Goal: Task Accomplishment & Management: Use online tool/utility

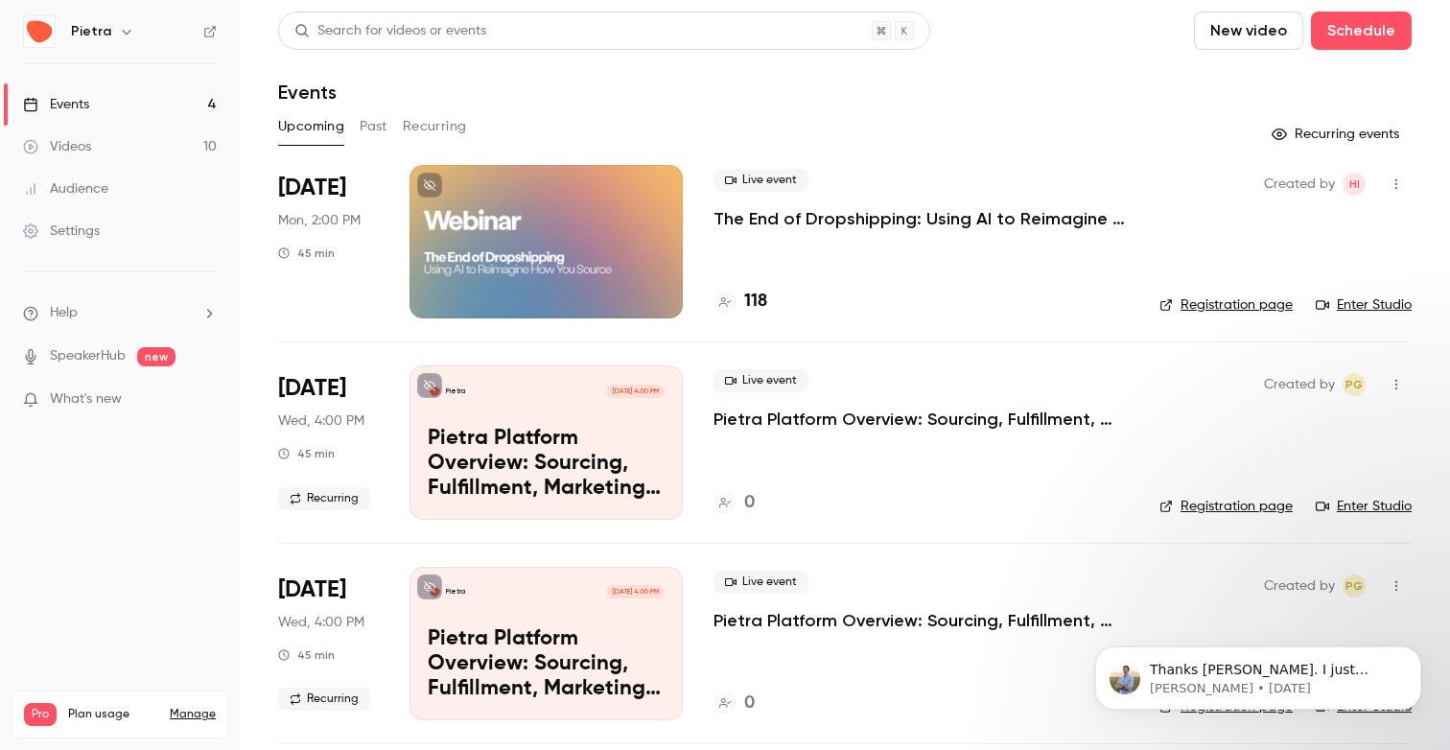
click at [886, 210] on p "The End of Dropshipping: Using AI to Reimagine How You Source" at bounding box center [921, 218] width 415 height 23
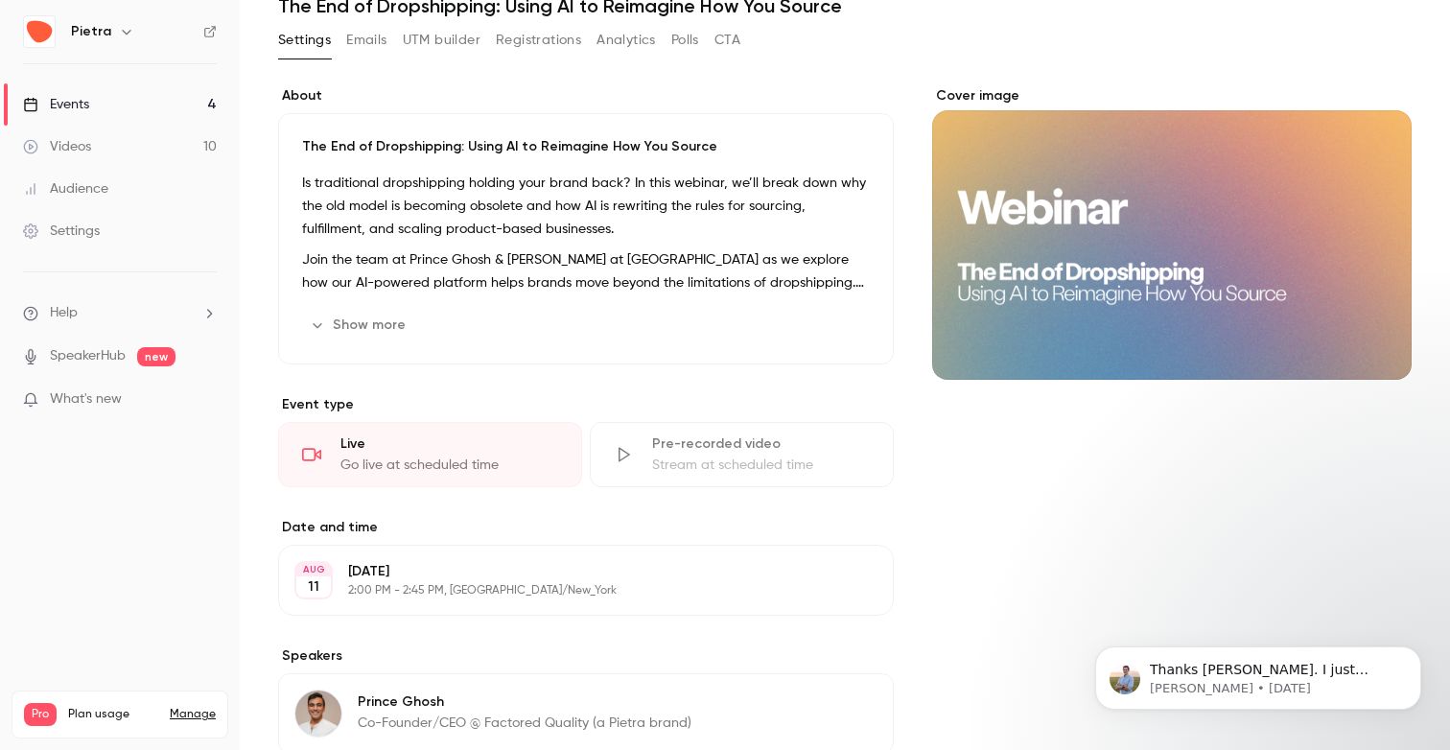
scroll to position [85, 0]
click at [522, 41] on button "Registrations" at bounding box center [538, 41] width 85 height 31
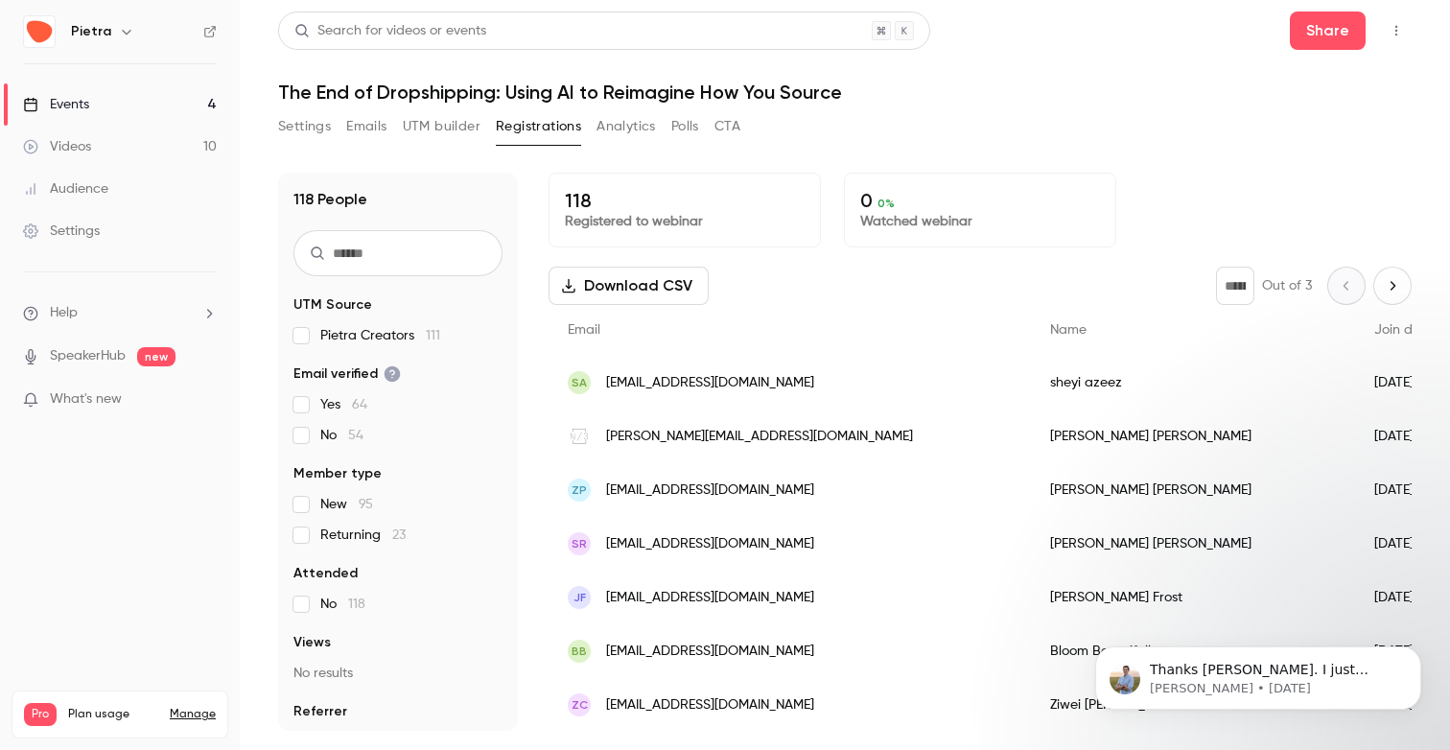
click at [650, 284] on button "Download CSV" at bounding box center [629, 286] width 160 height 38
click at [292, 132] on button "Settings" at bounding box center [304, 126] width 53 height 31
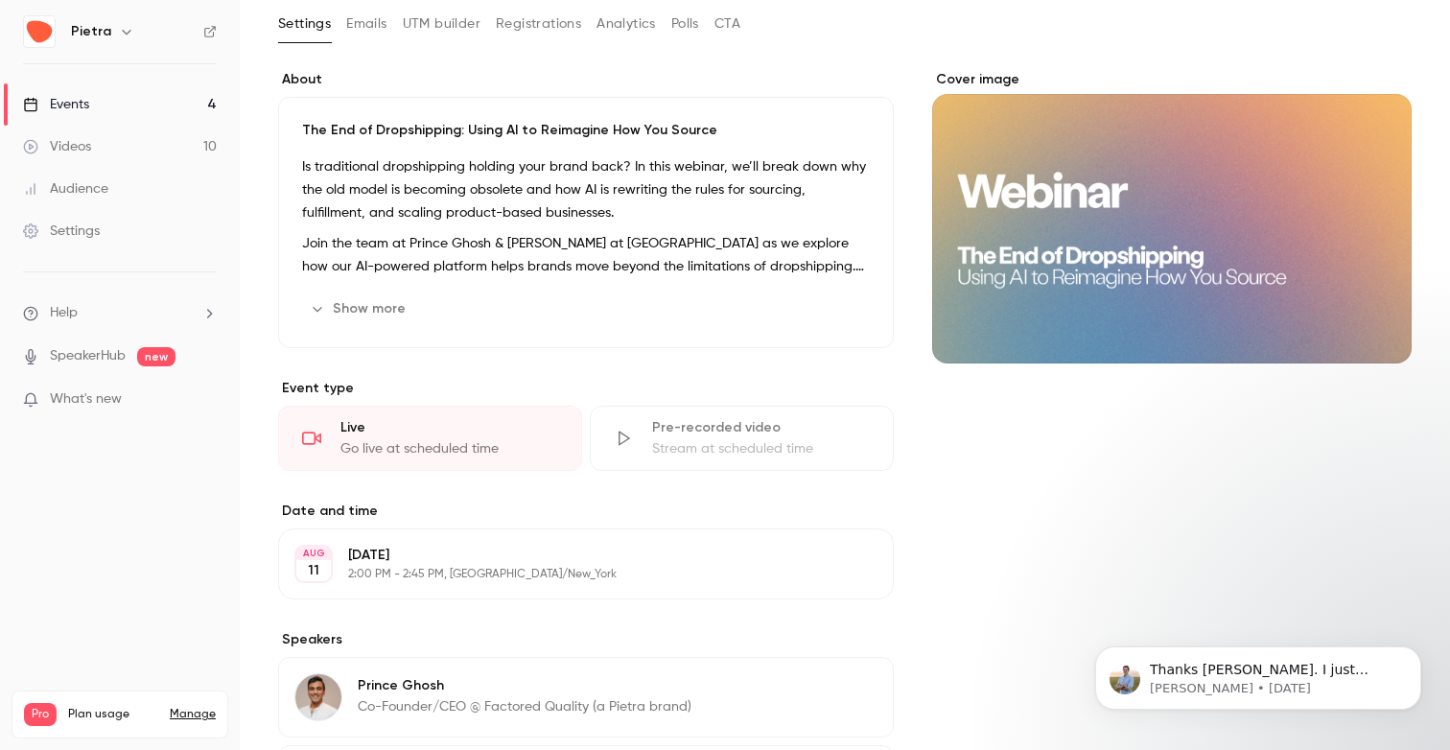
scroll to position [117, 0]
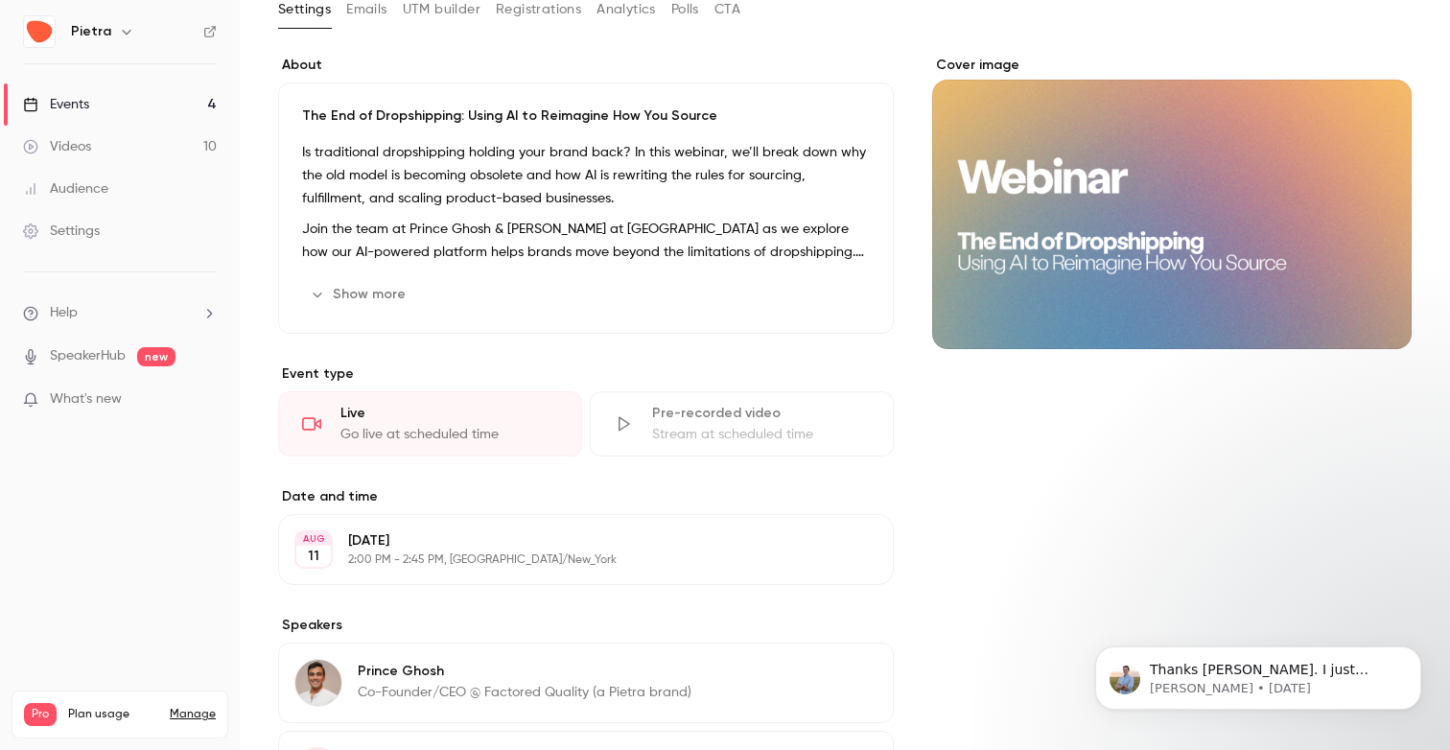
click at [553, 11] on button "Registrations" at bounding box center [538, 9] width 85 height 31
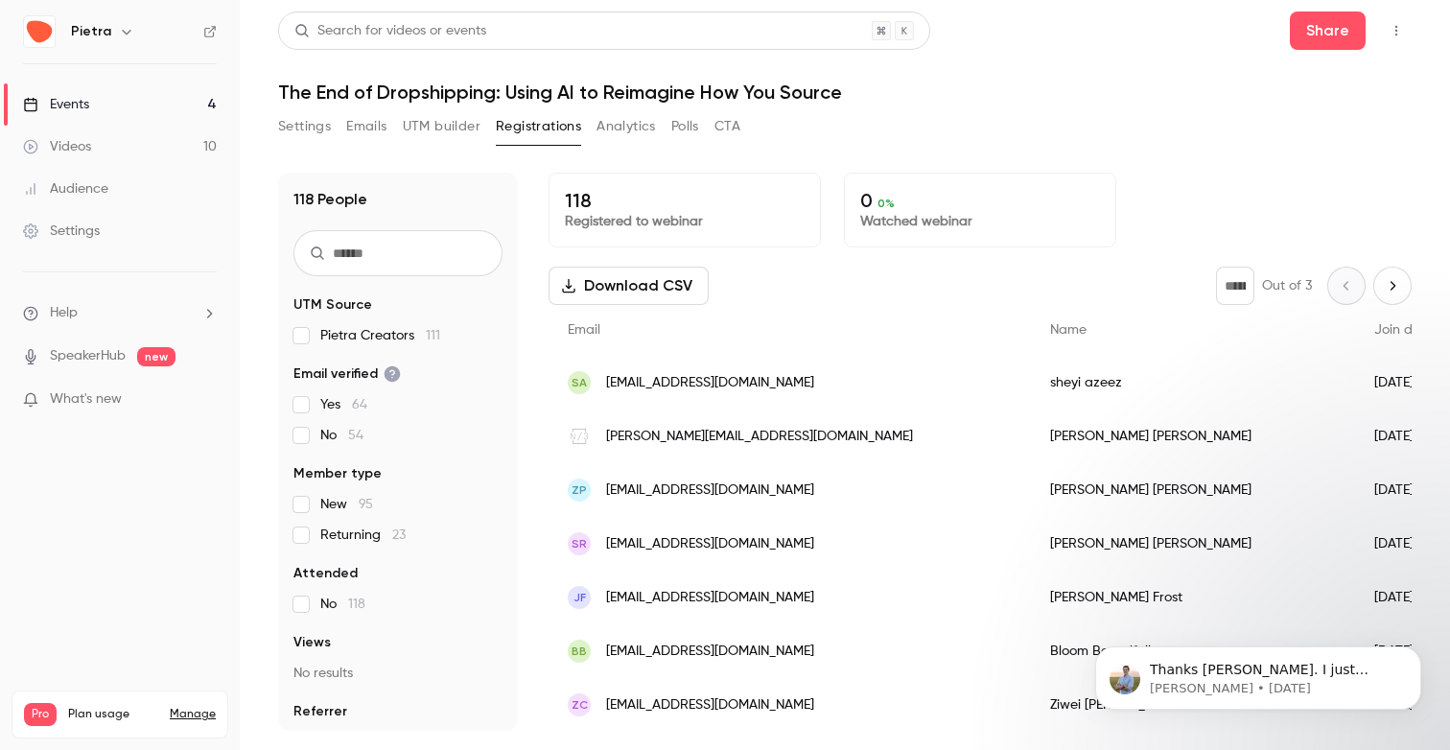
click at [617, 132] on button "Analytics" at bounding box center [626, 126] width 59 height 31
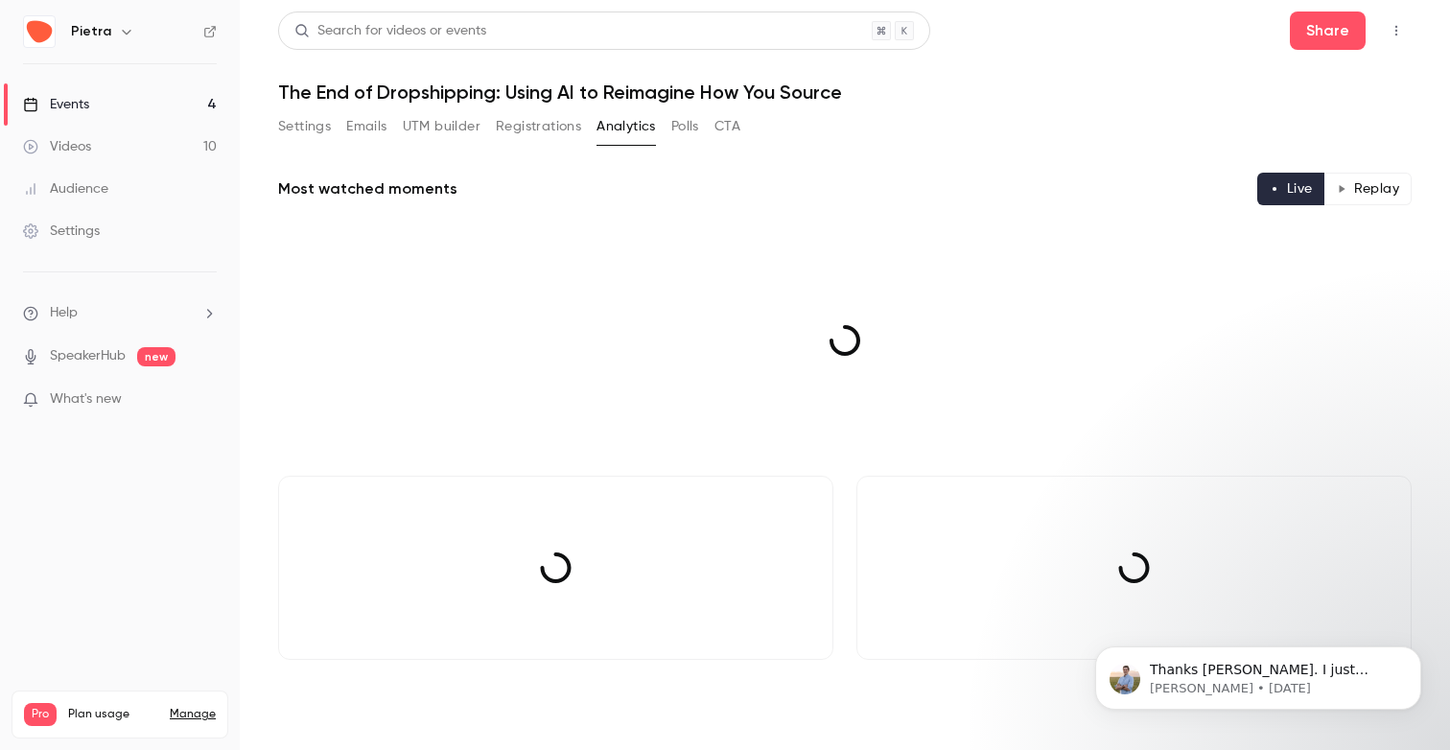
click at [477, 130] on main "Search for videos or events Share The End of Dropshipping: Using AI to Reimagin…" at bounding box center [845, 375] width 1210 height 750
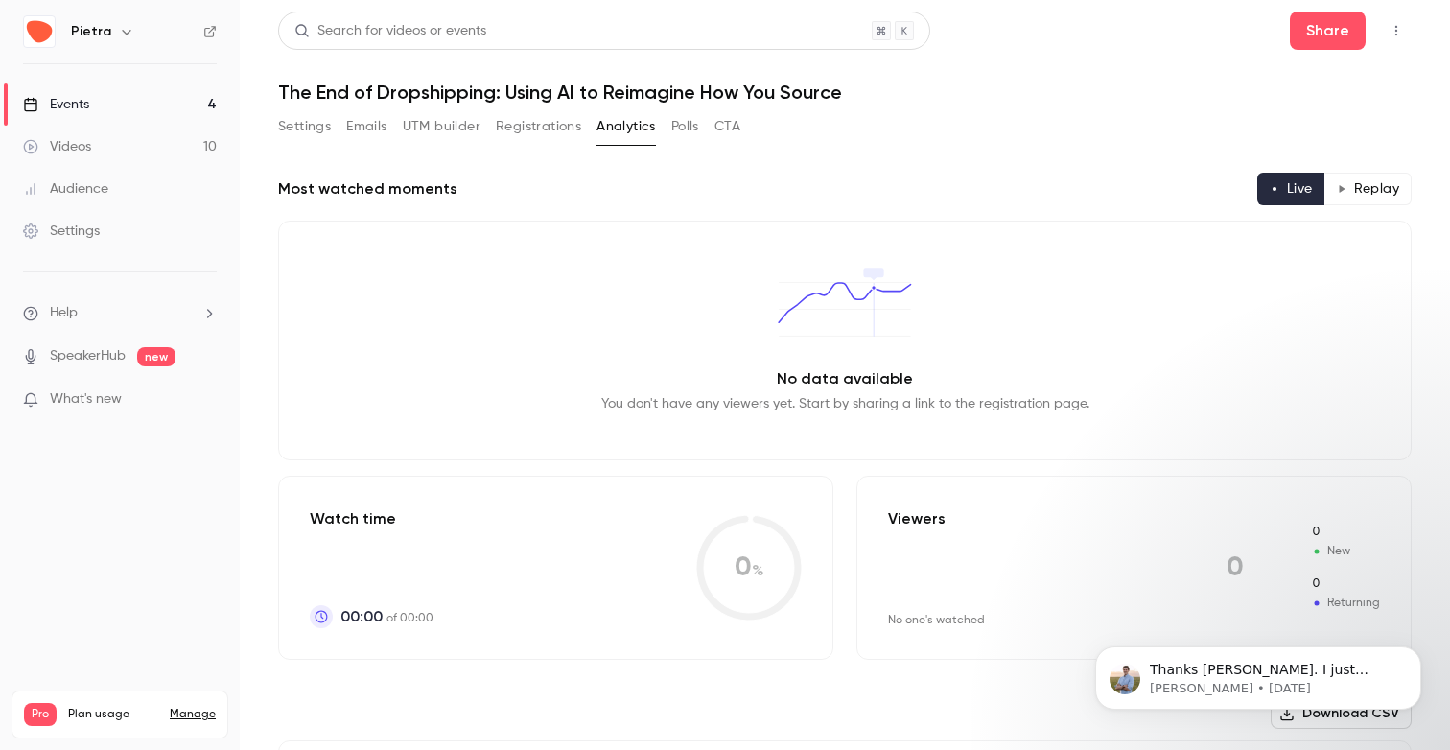
click at [450, 130] on button "UTM builder" at bounding box center [442, 126] width 78 height 31
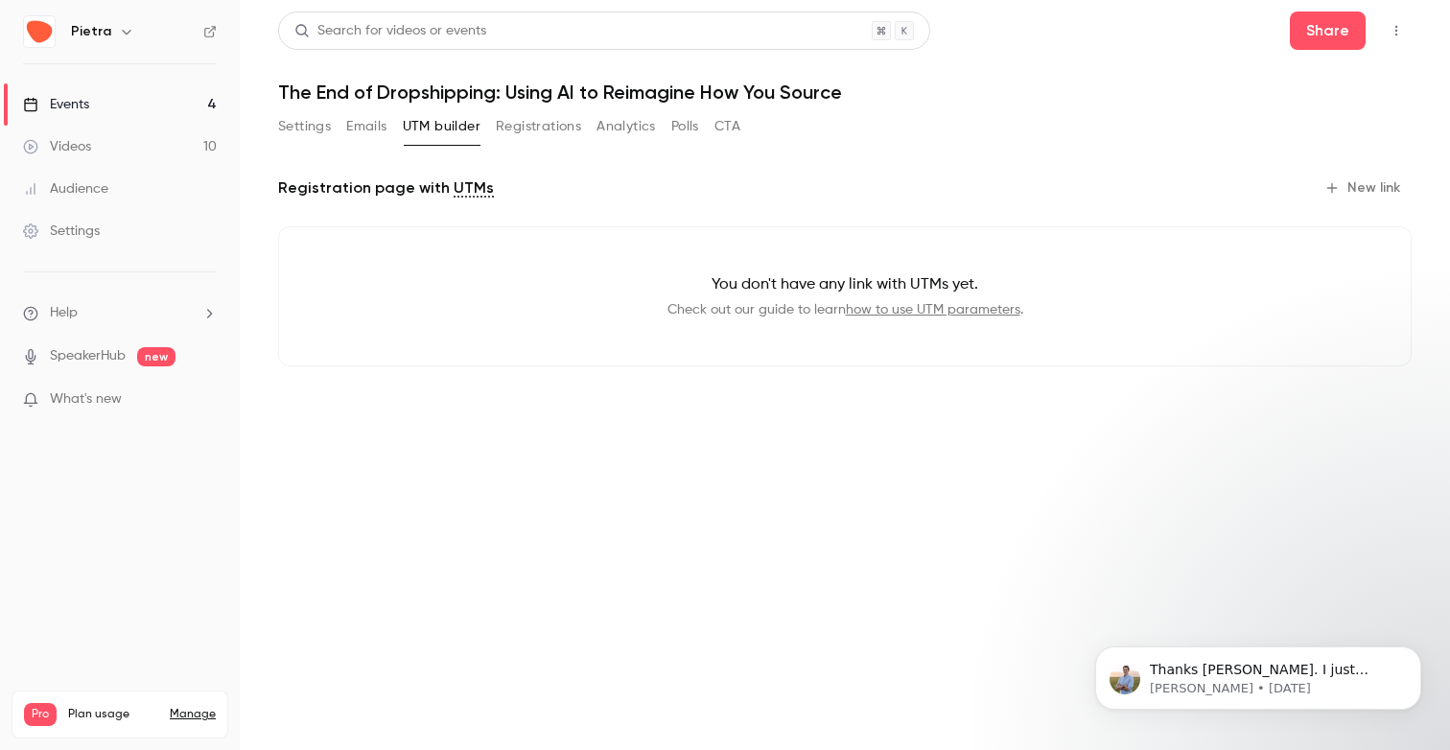
click at [1367, 178] on button "New link" at bounding box center [1364, 188] width 95 height 31
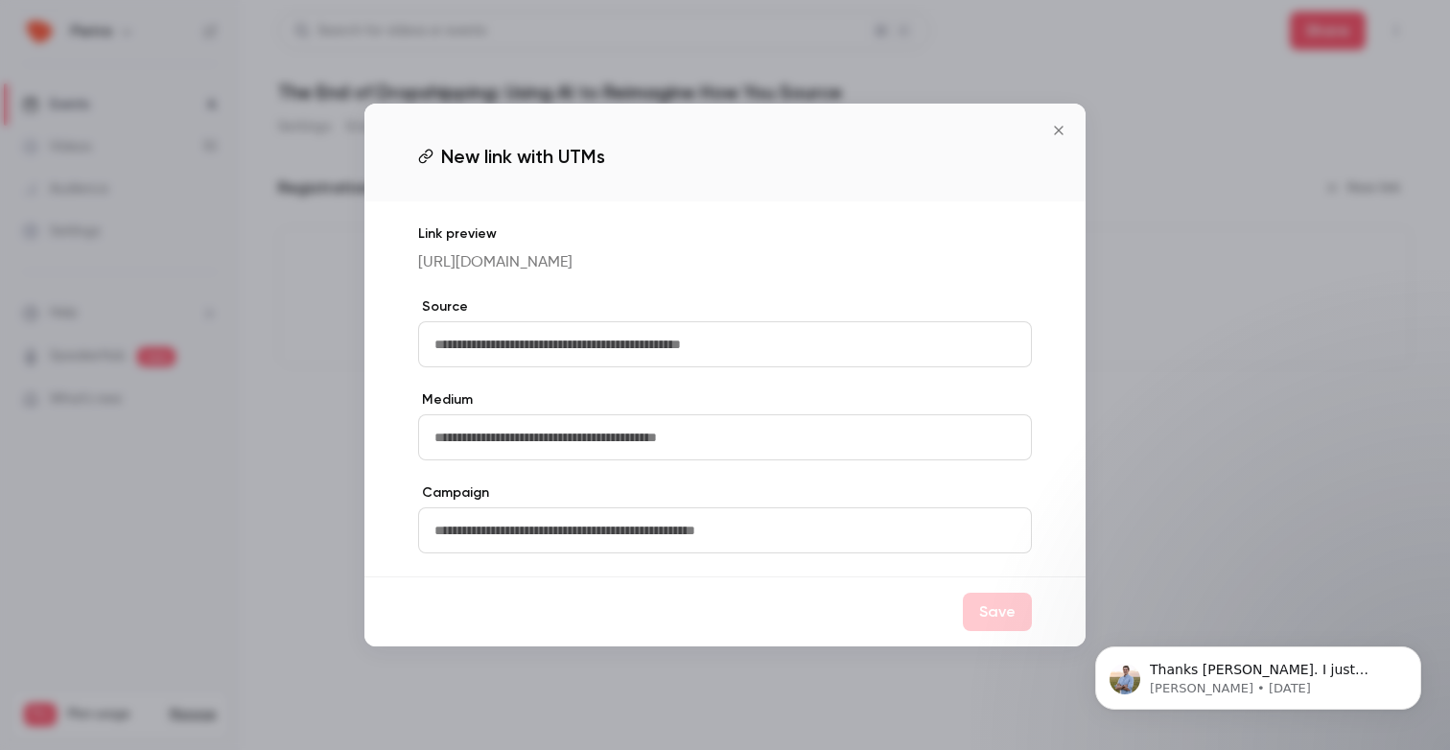
click at [672, 361] on input "text" at bounding box center [725, 344] width 614 height 46
type input "*****"
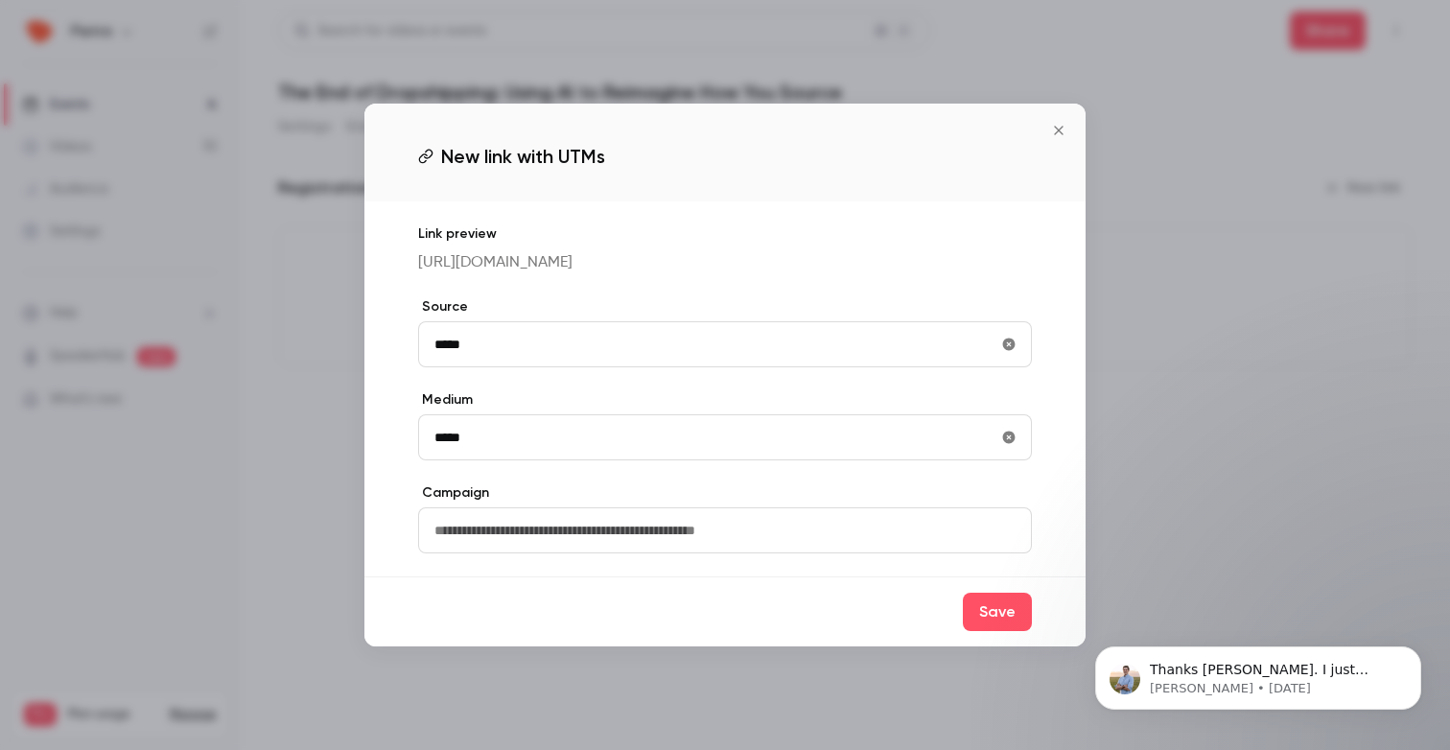
type input "*****"
click at [587, 553] on input "text" at bounding box center [725, 530] width 614 height 46
type input "********"
click at [995, 631] on button "Save" at bounding box center [997, 612] width 69 height 38
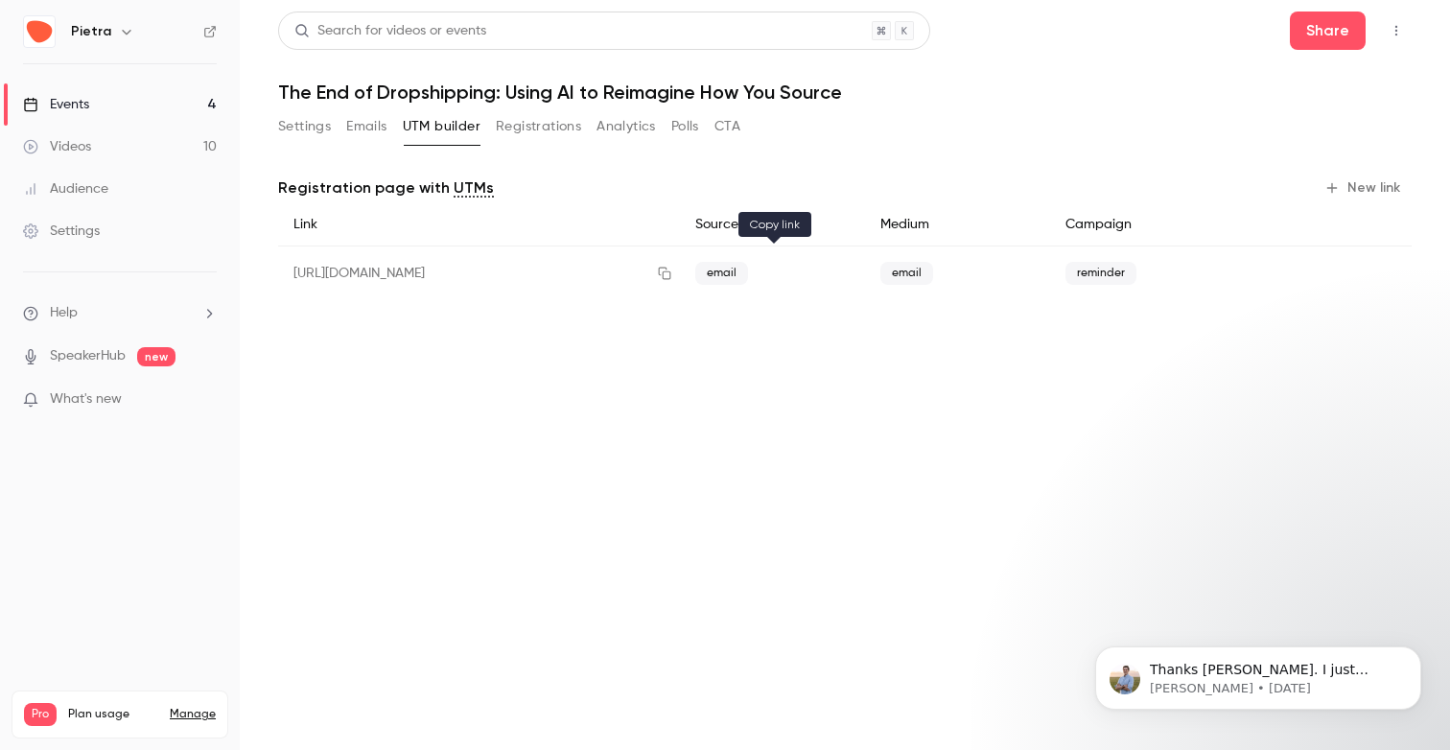
click at [672, 275] on icon "button" at bounding box center [664, 273] width 15 height 13
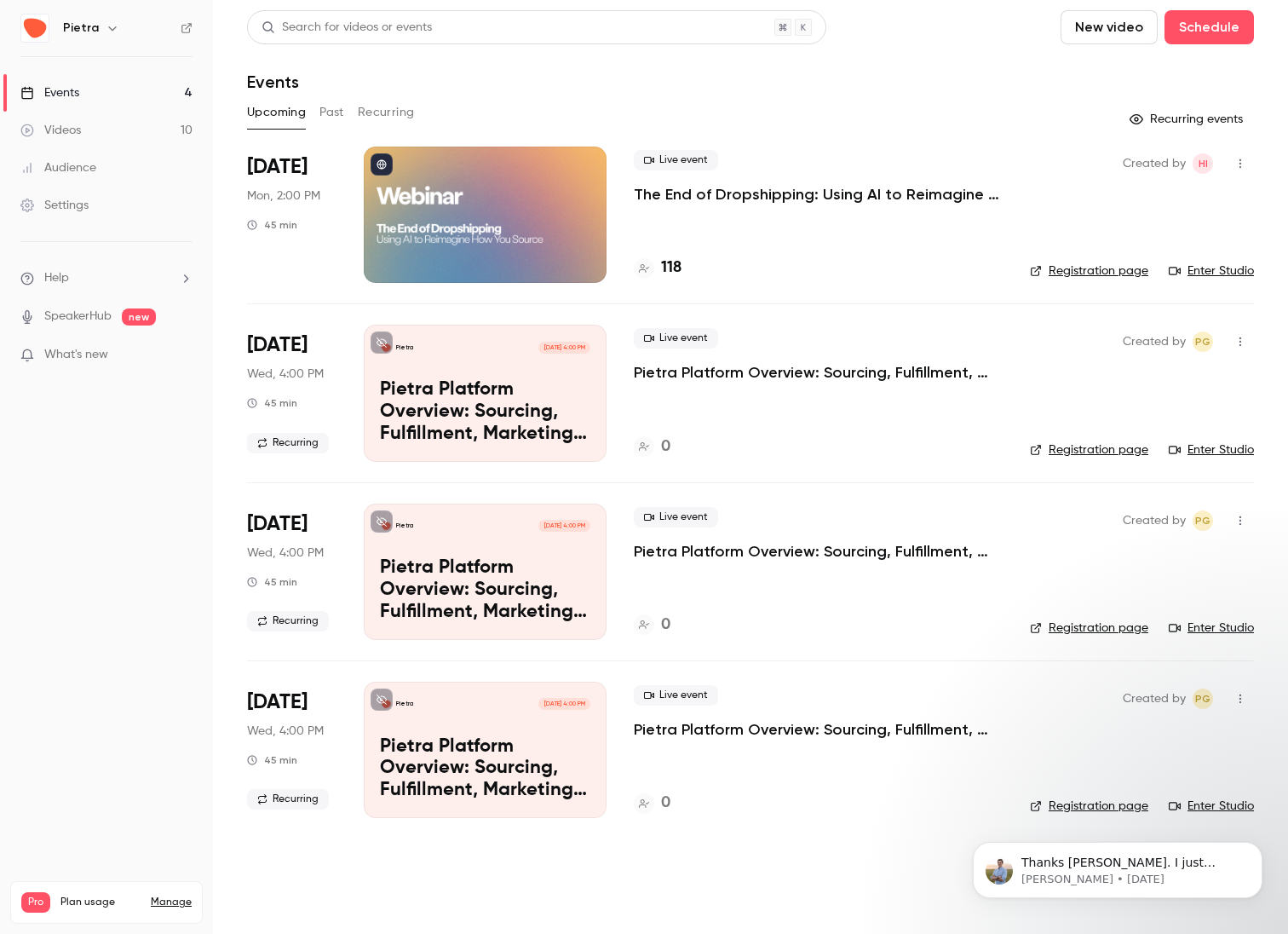
click at [690, 197] on p "The End of Dropshipping: Using AI to Reimagine How You Source" at bounding box center [818, 194] width 369 height 20
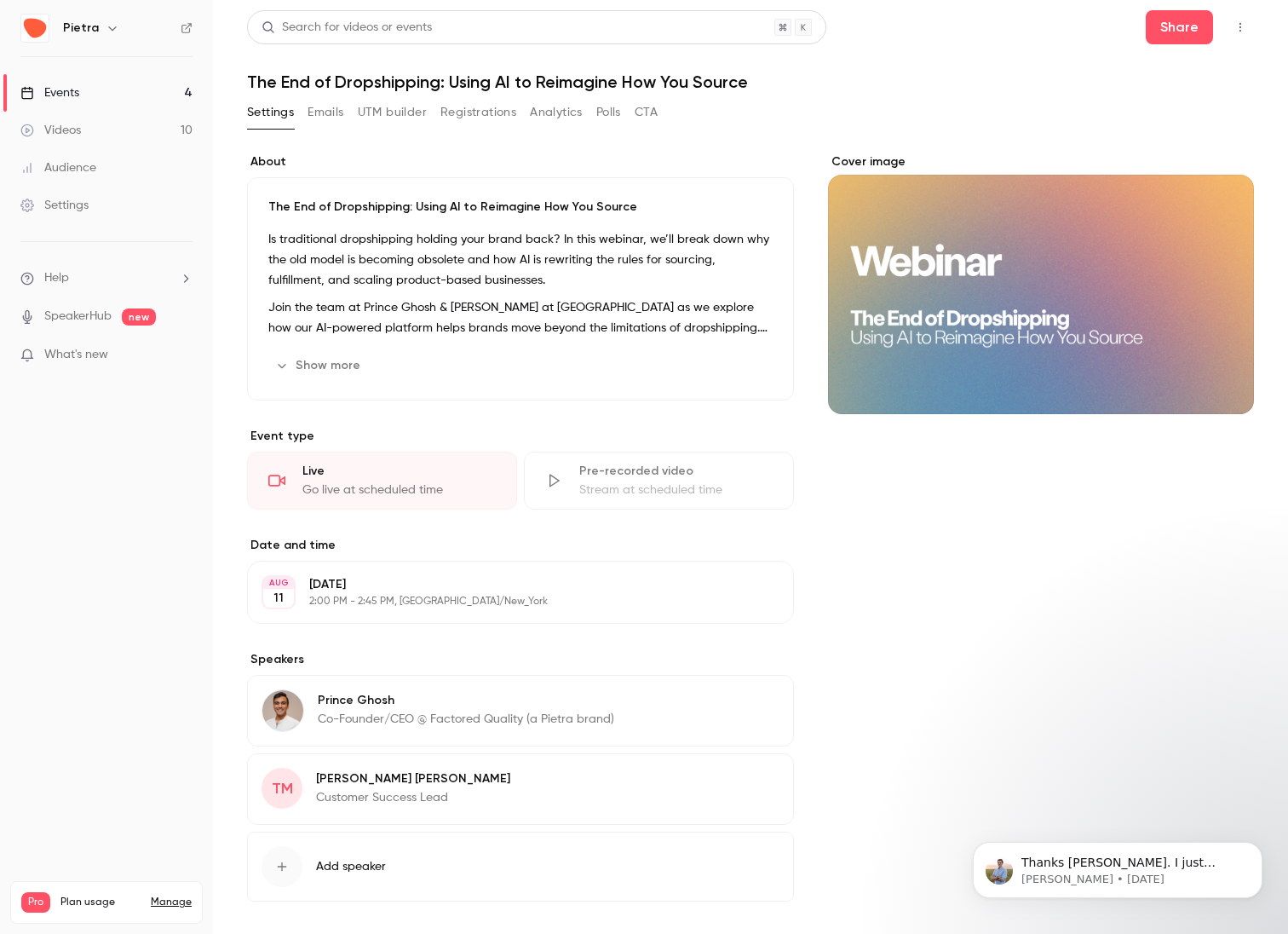
click at [460, 116] on button "Registrations" at bounding box center [478, 112] width 76 height 28
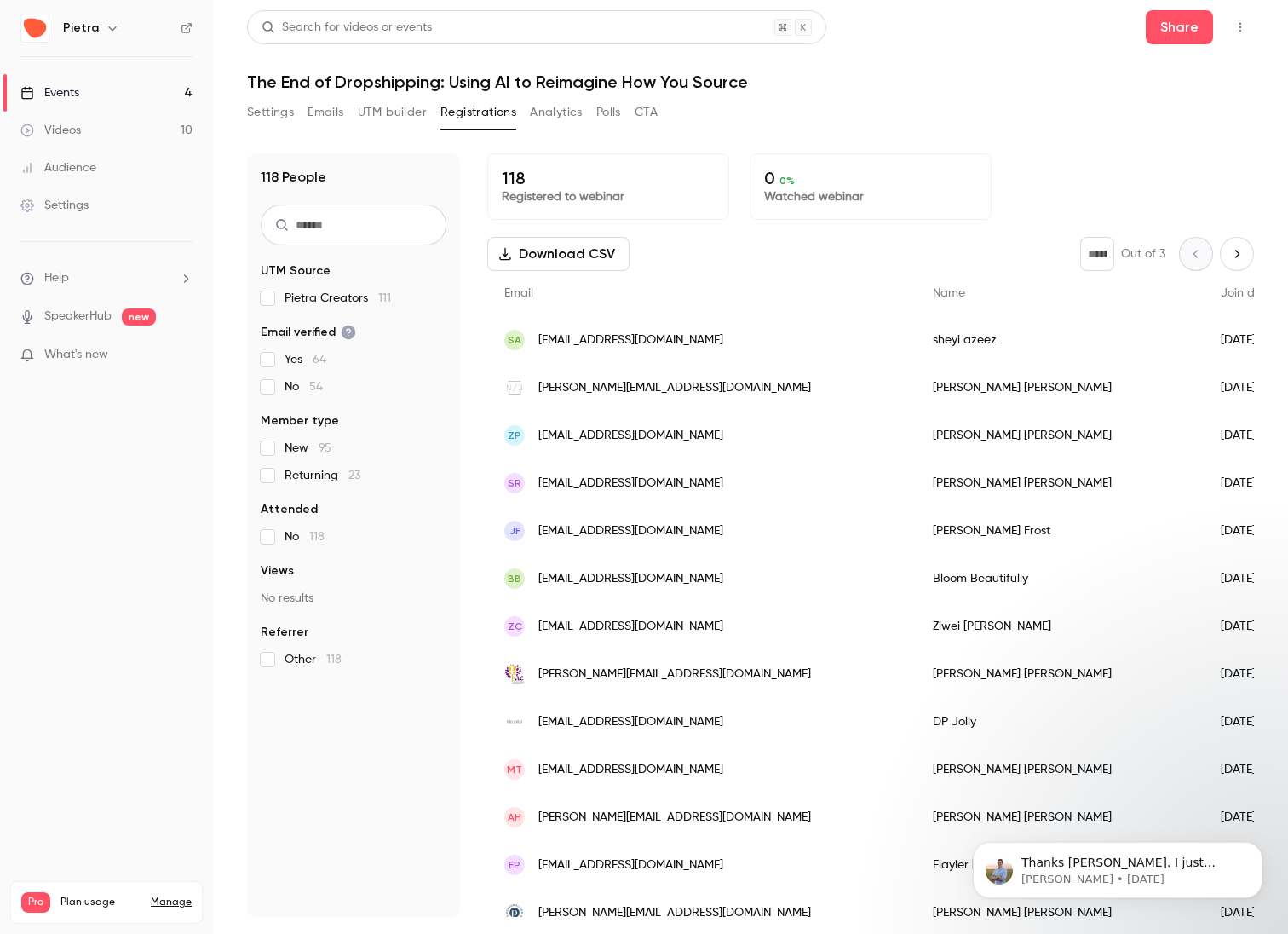
click at [371, 110] on button "UTM builder" at bounding box center [393, 112] width 69 height 28
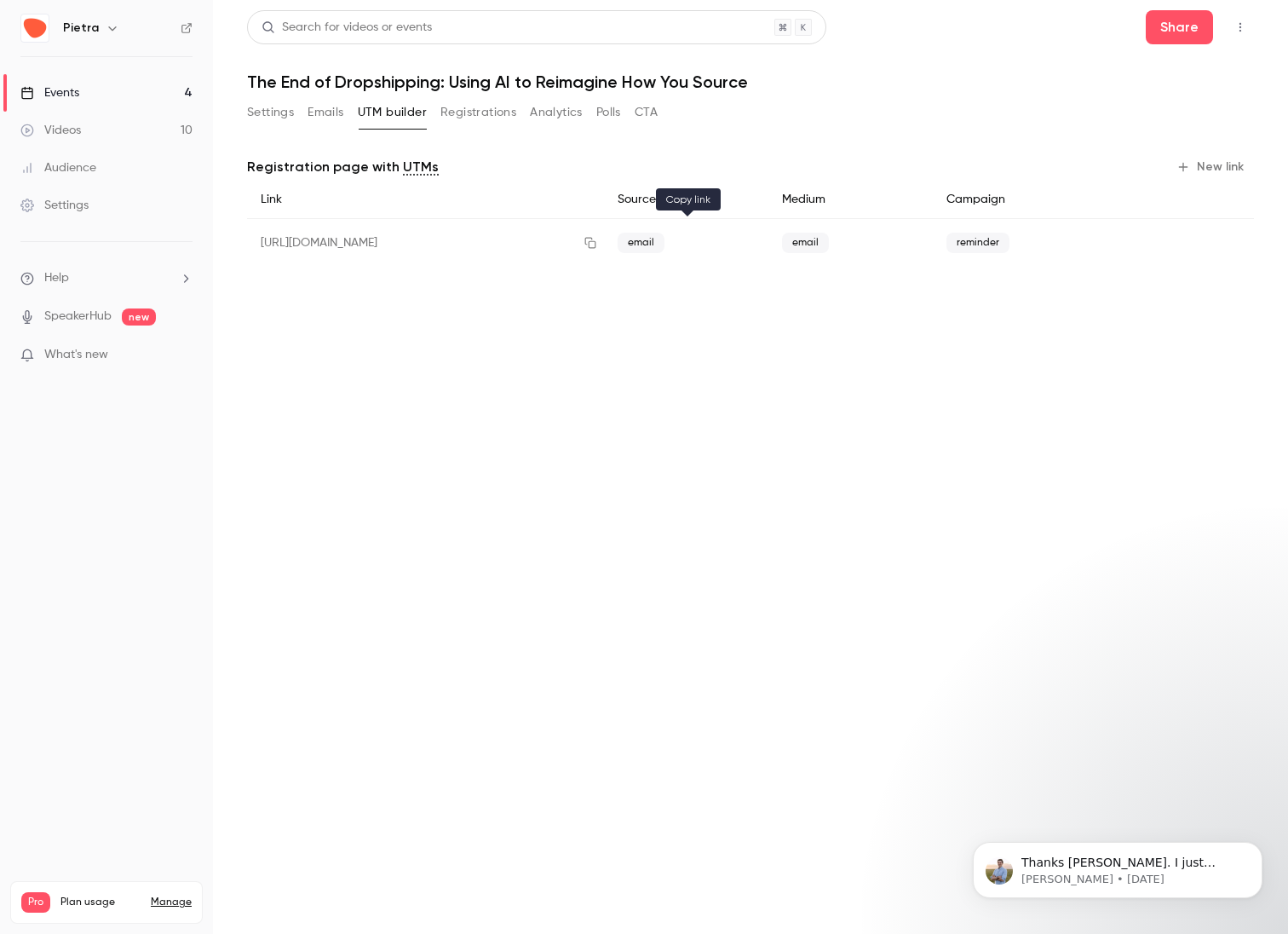
click at [597, 244] on icon "button" at bounding box center [590, 243] width 13 height 12
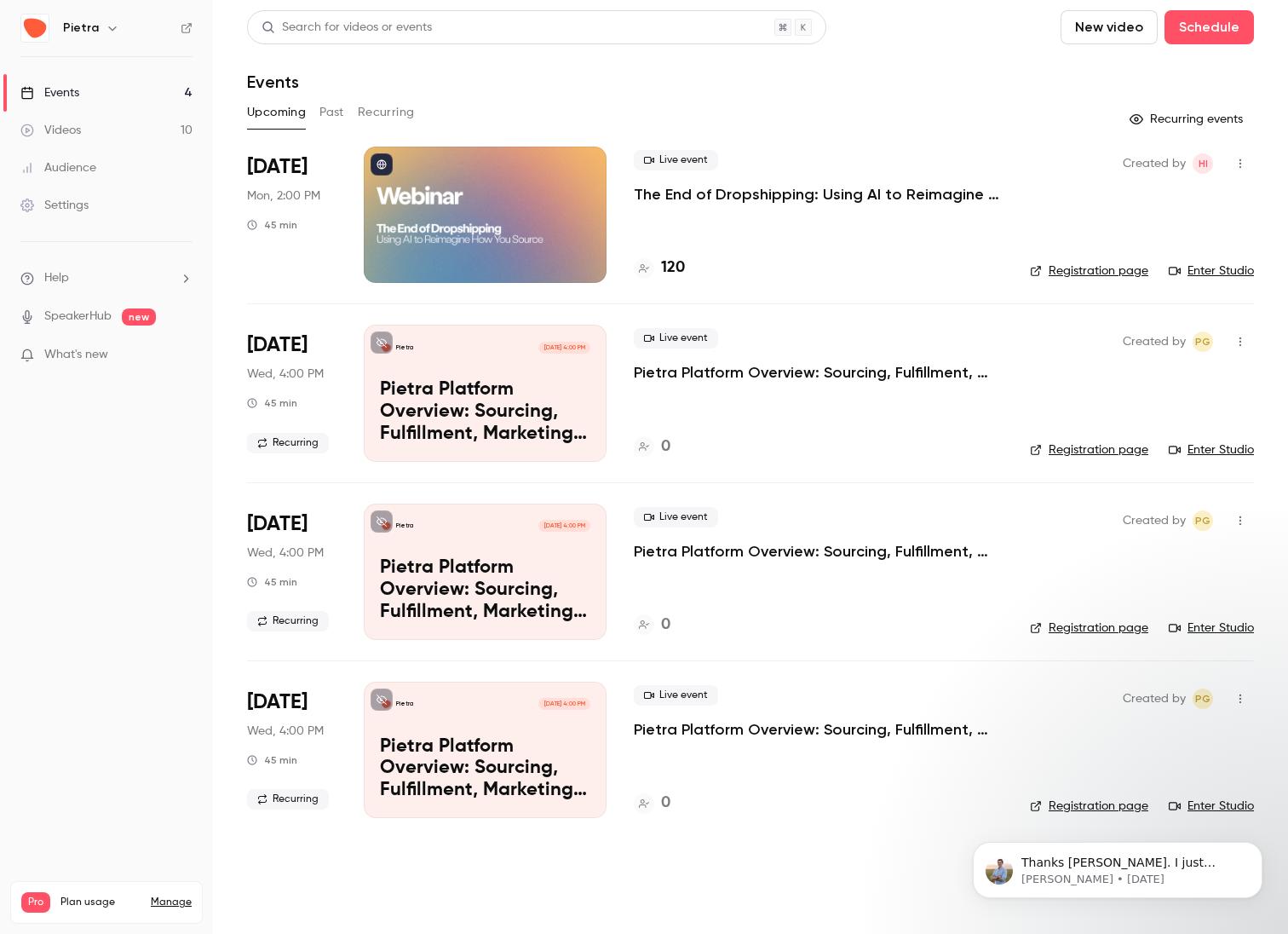
click at [720, 185] on p "The End of Dropshipping: Using AI to Reimagine How You Source" at bounding box center [818, 194] width 369 height 20
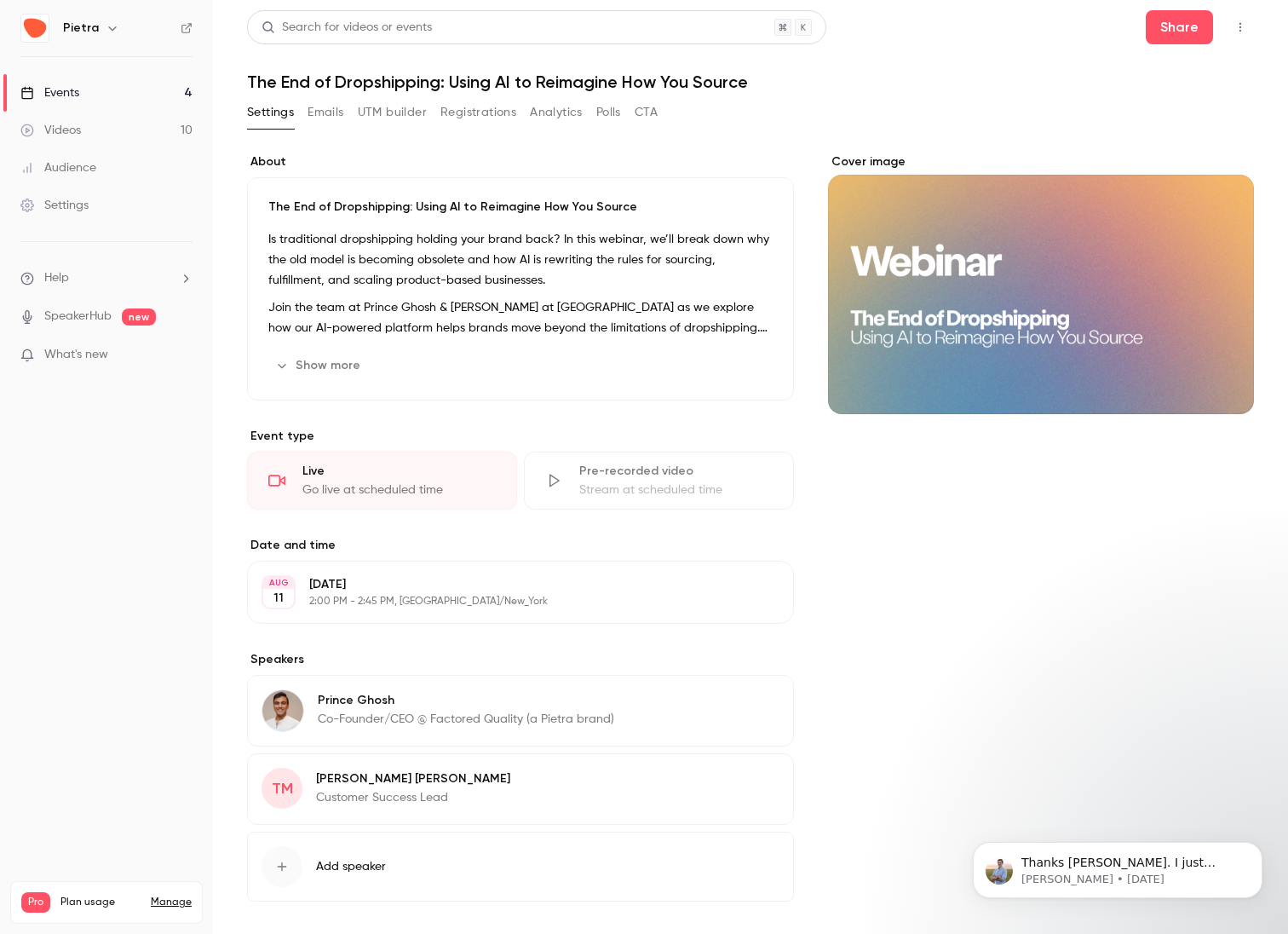
click at [436, 116] on div "Settings Emails UTM builder Registrations Analytics Polls CTA" at bounding box center [452, 112] width 410 height 28
click at [465, 112] on button "Registrations" at bounding box center [478, 112] width 76 height 28
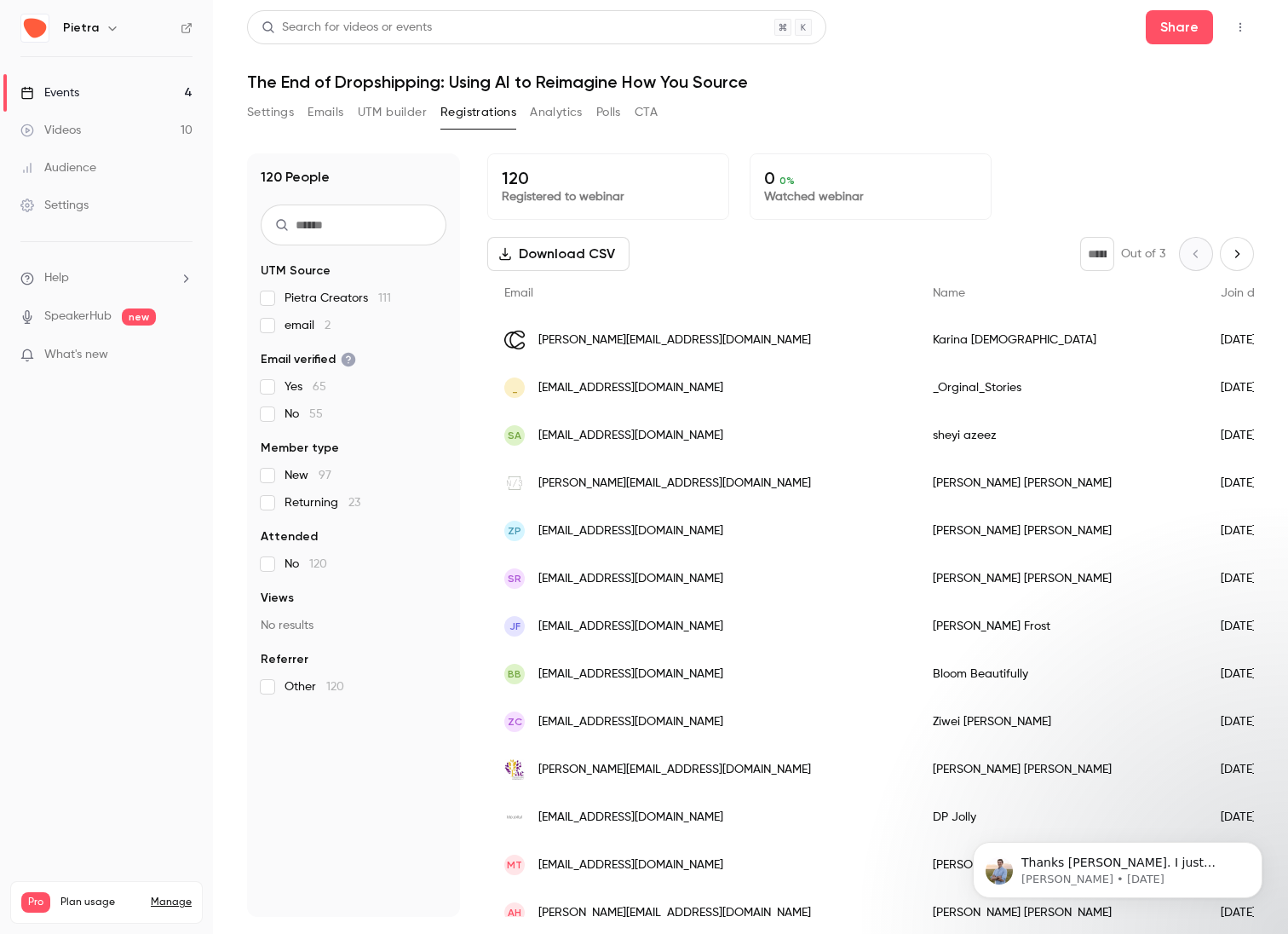
click at [407, 115] on button "UTM builder" at bounding box center [393, 112] width 69 height 28
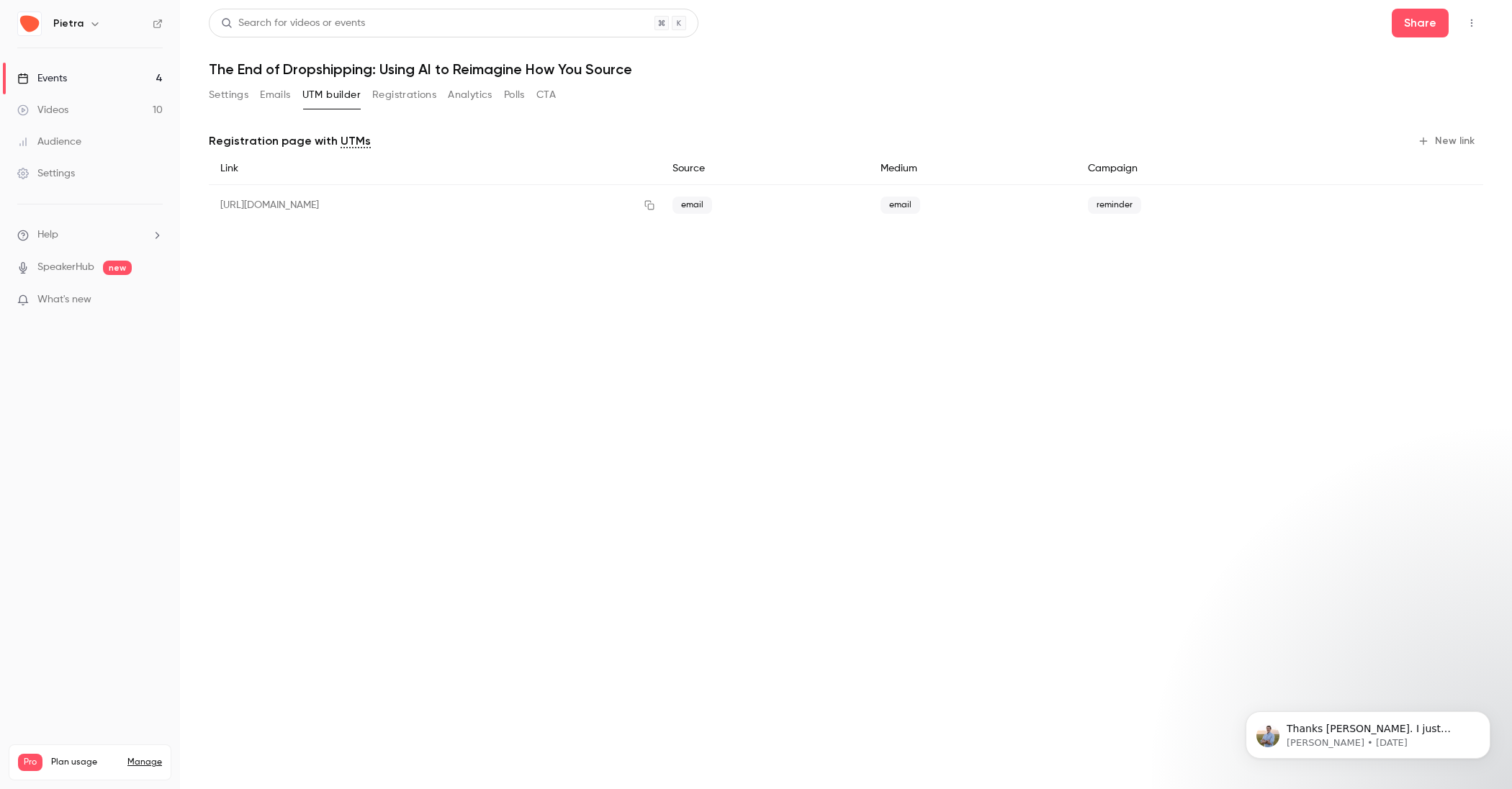
click at [379, 95] on button "Registrations" at bounding box center [404, 95] width 64 height 23
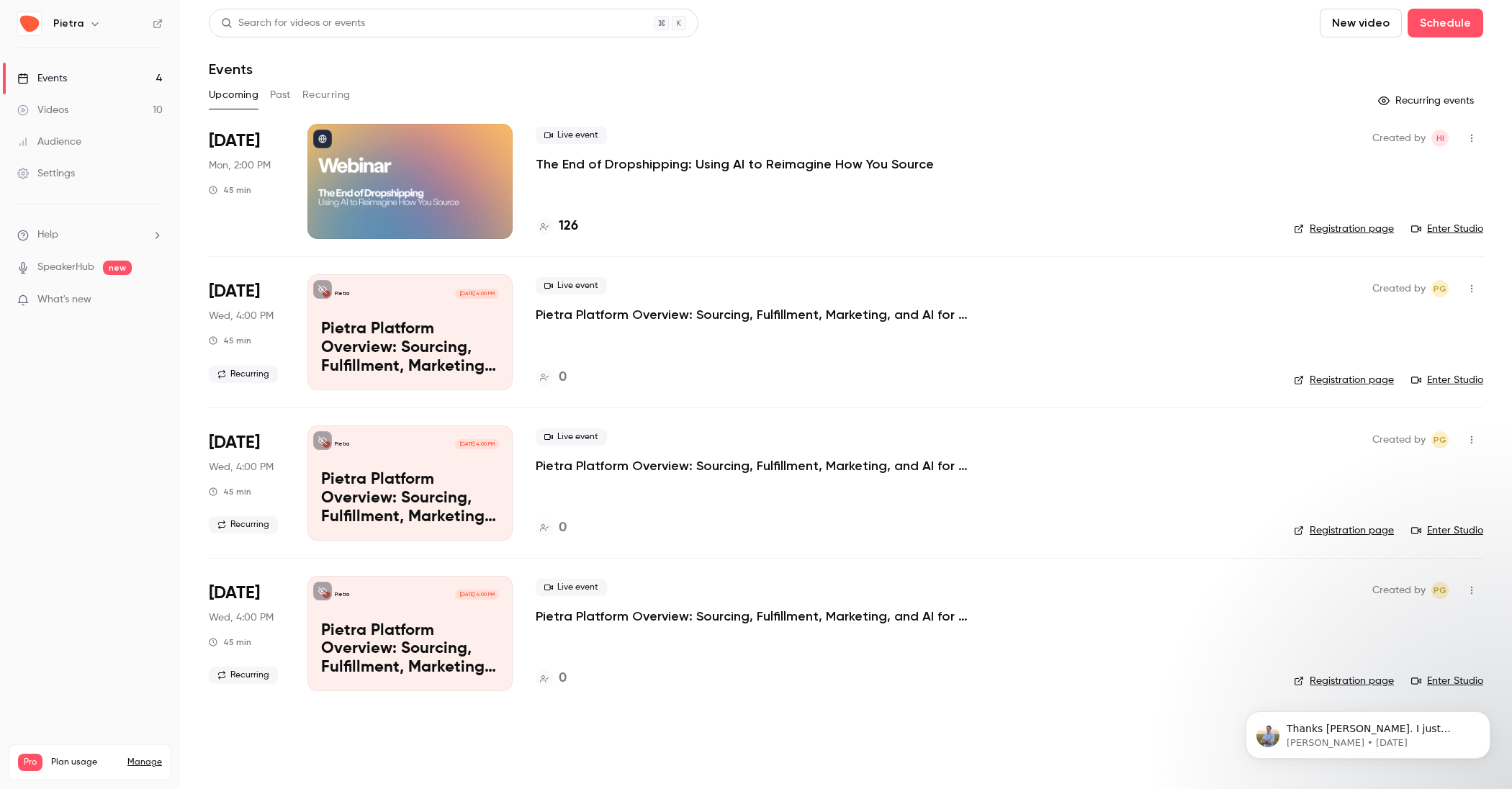
click at [79, 30] on h6 "Pietra" at bounding box center [68, 23] width 30 height 14
click at [77, 23] on h6 "Pietra" at bounding box center [68, 23] width 30 height 14
click at [158, 24] on icon at bounding box center [157, 23] width 10 height 10
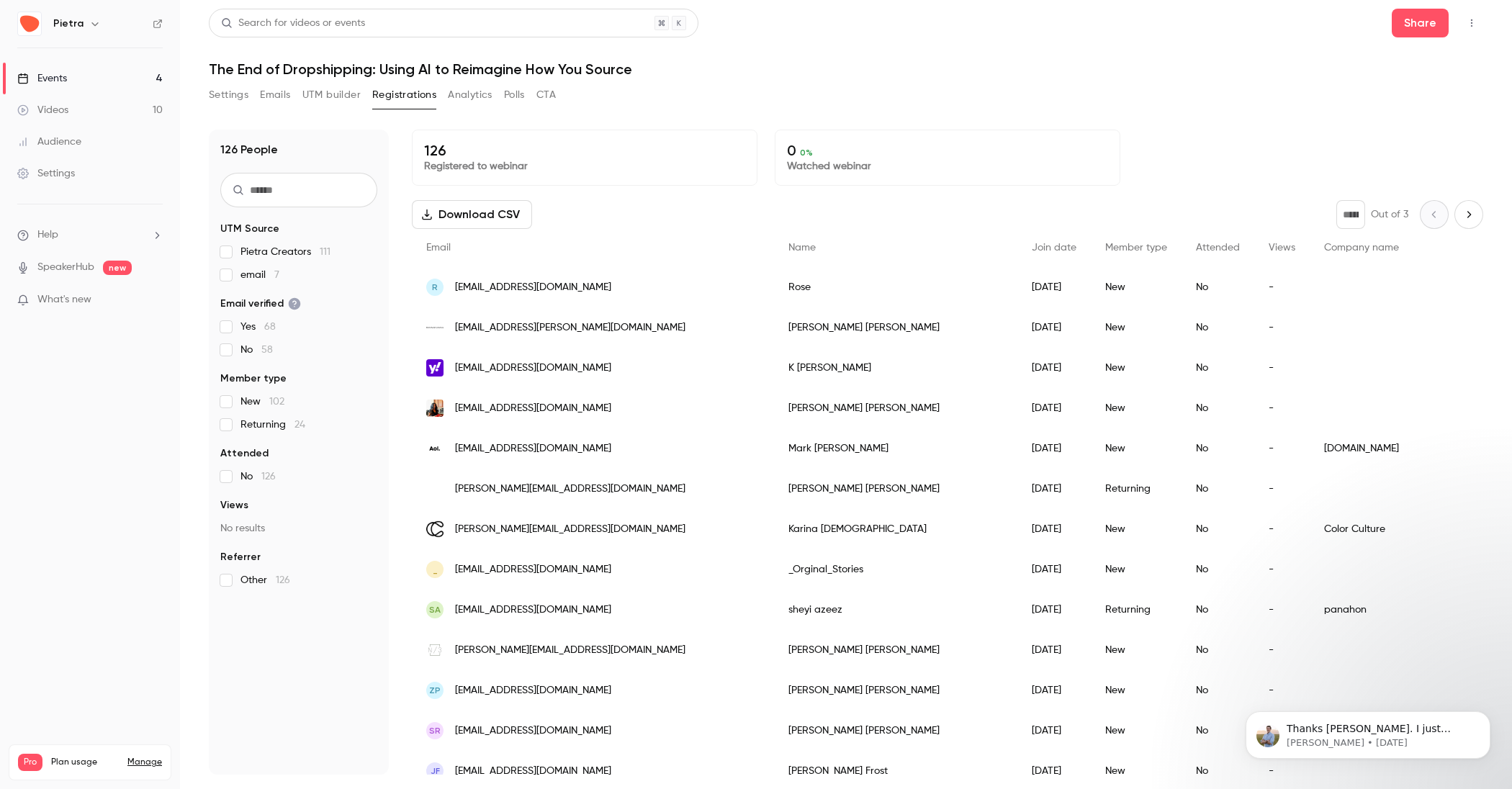
click at [331, 101] on button "UTM builder" at bounding box center [332, 95] width 59 height 23
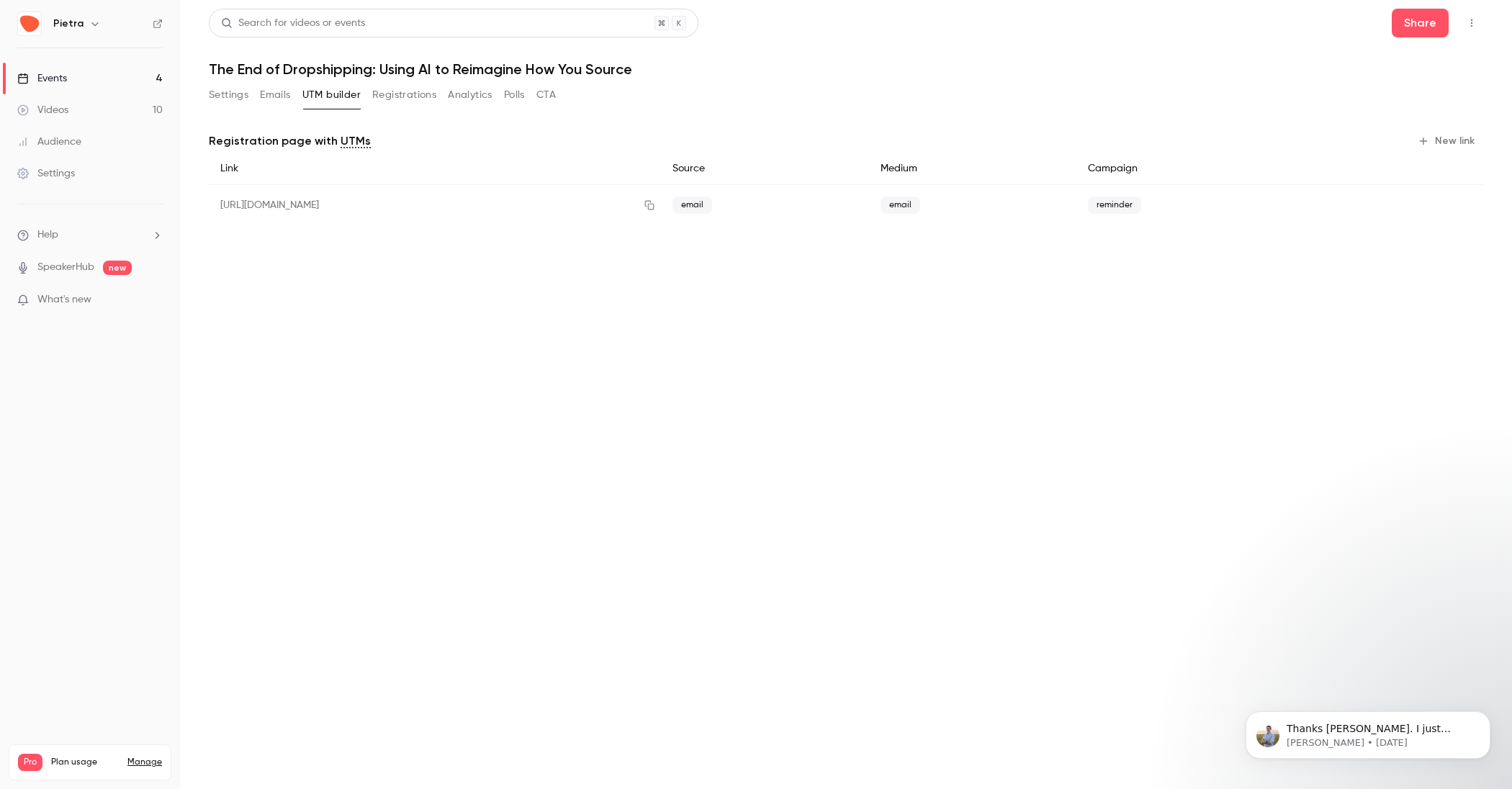
click at [1447, 133] on button "New link" at bounding box center [1447, 141] width 71 height 23
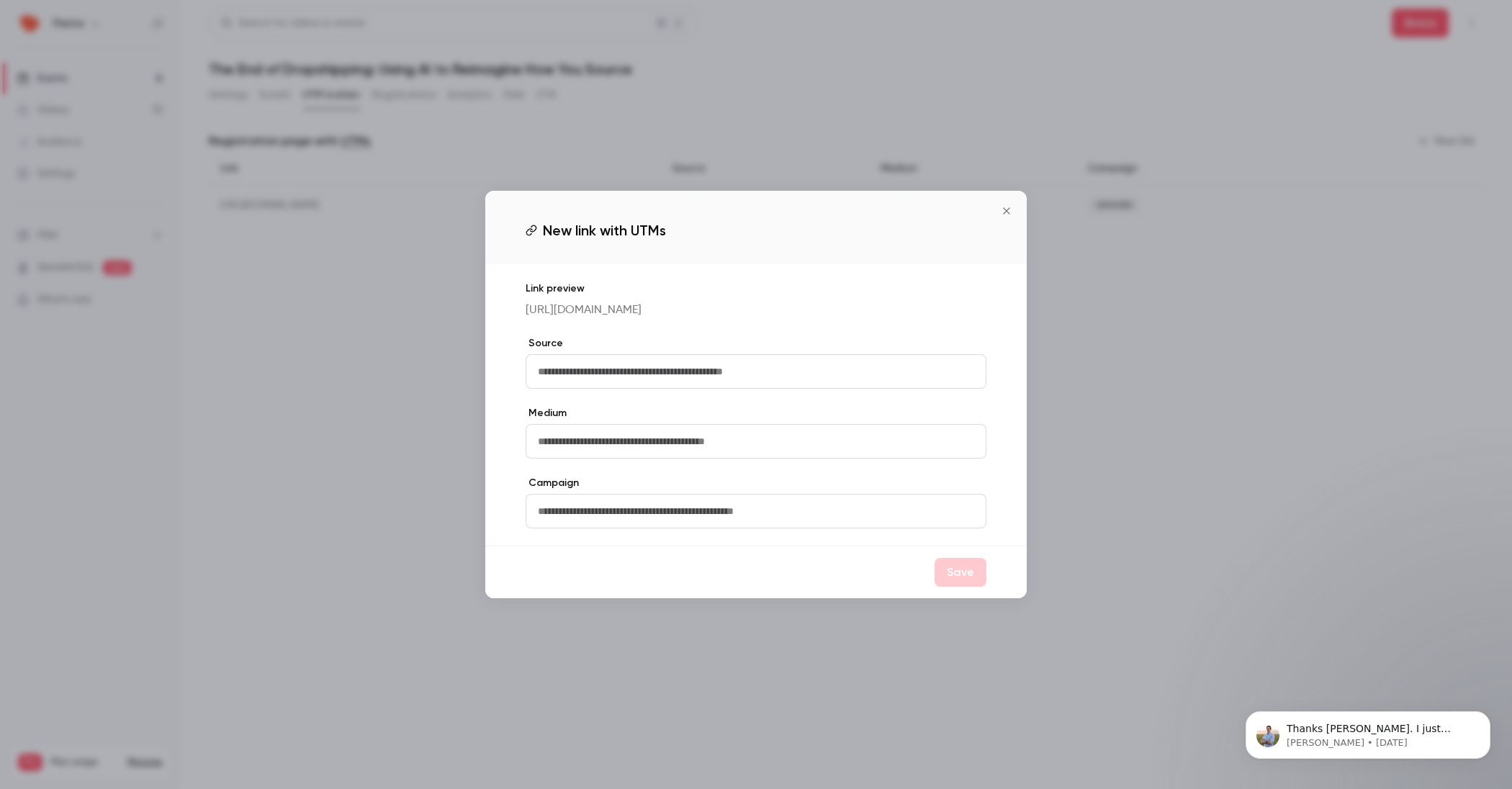
click at [789, 377] on input "text" at bounding box center [756, 372] width 461 height 35
type input "*"
type input "**********"
type input "******"
click at [689, 529] on input "text" at bounding box center [756, 511] width 461 height 35
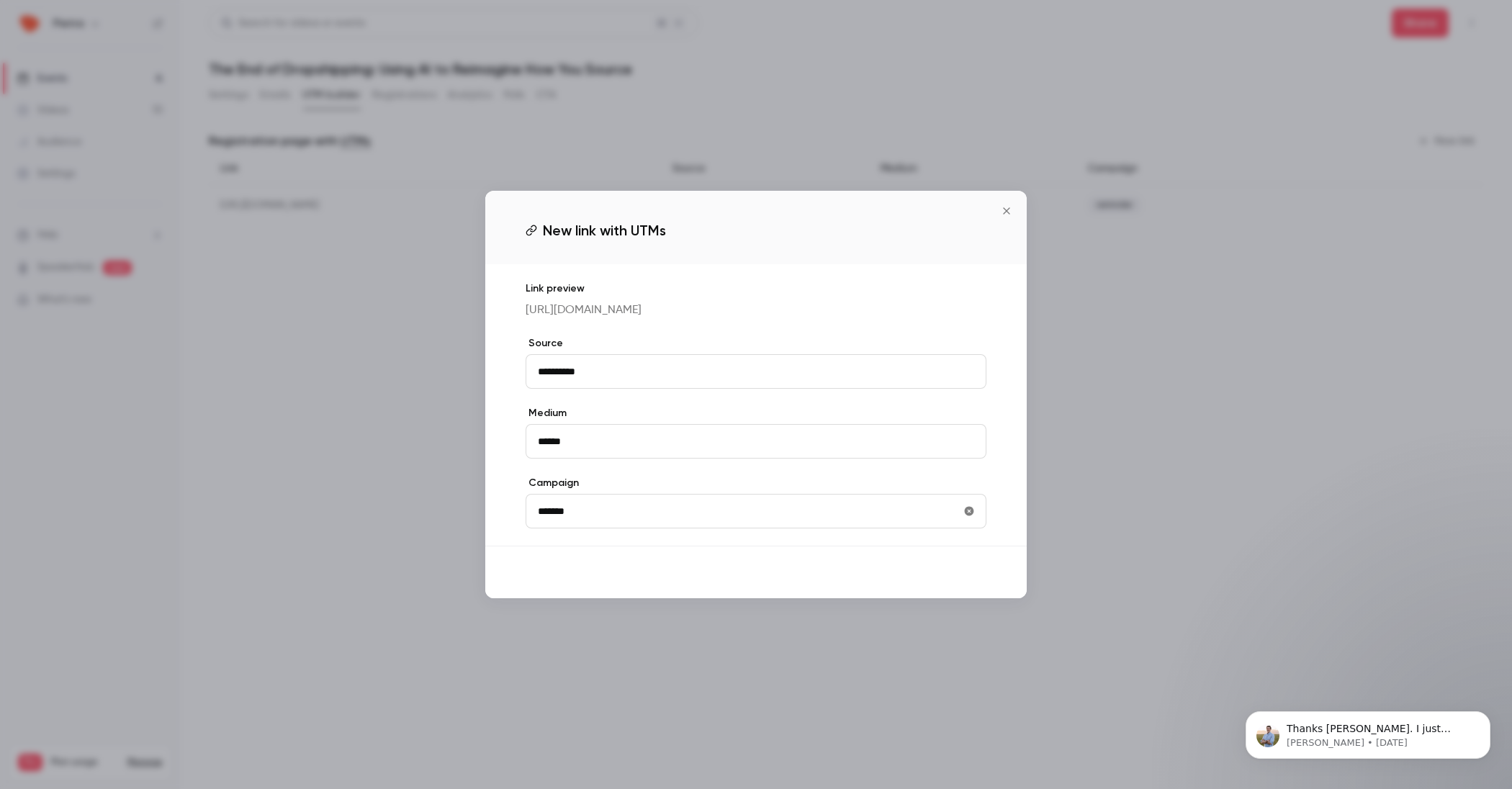
type input "*******"
click at [961, 587] on button "Save" at bounding box center [960, 572] width 52 height 29
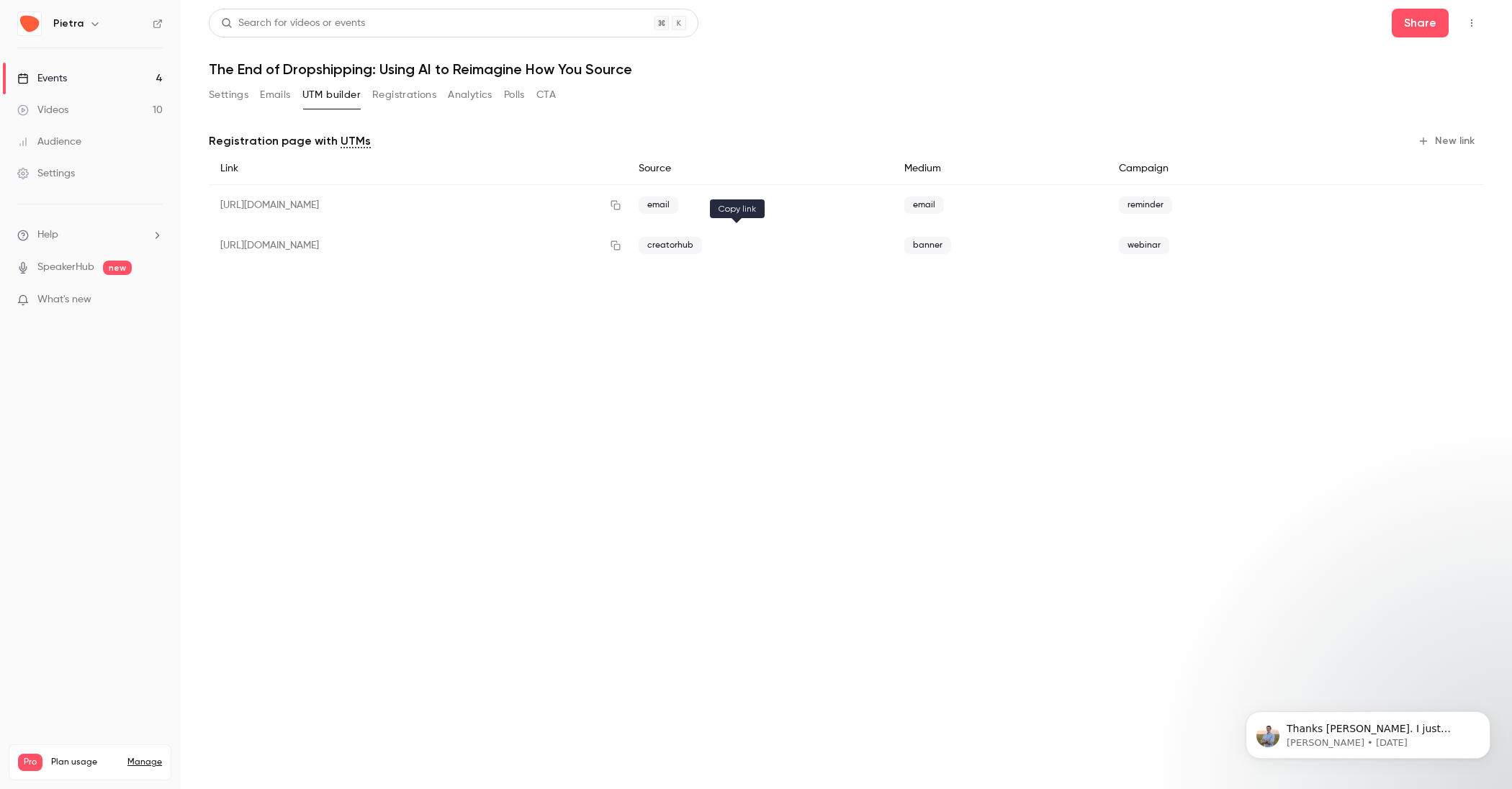
click at [622, 246] on icon "button" at bounding box center [615, 245] width 11 height 10
